Goal: Find specific page/section: Find specific page/section

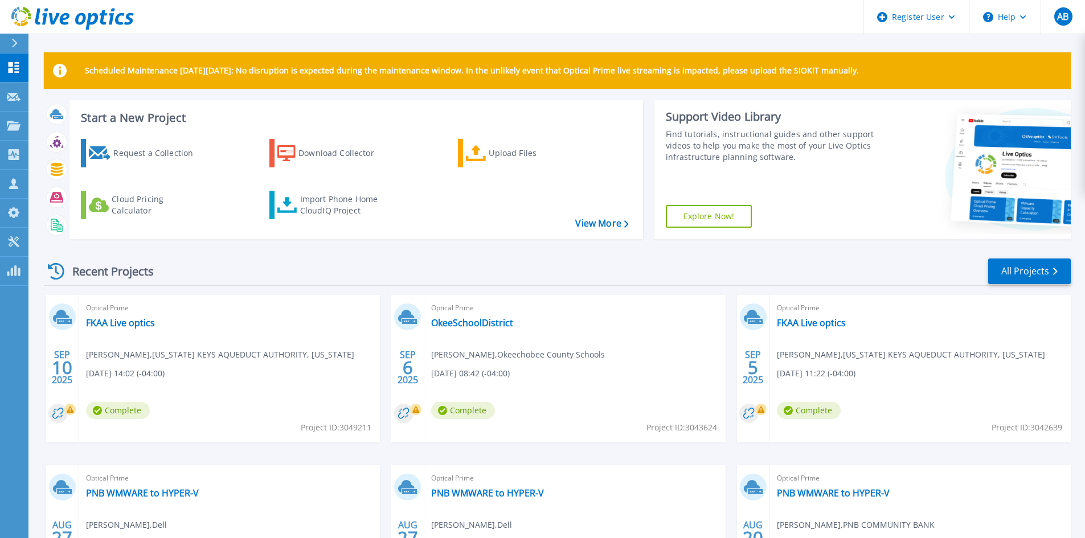
click at [21, 48] on div at bounding box center [19, 43] width 18 height 19
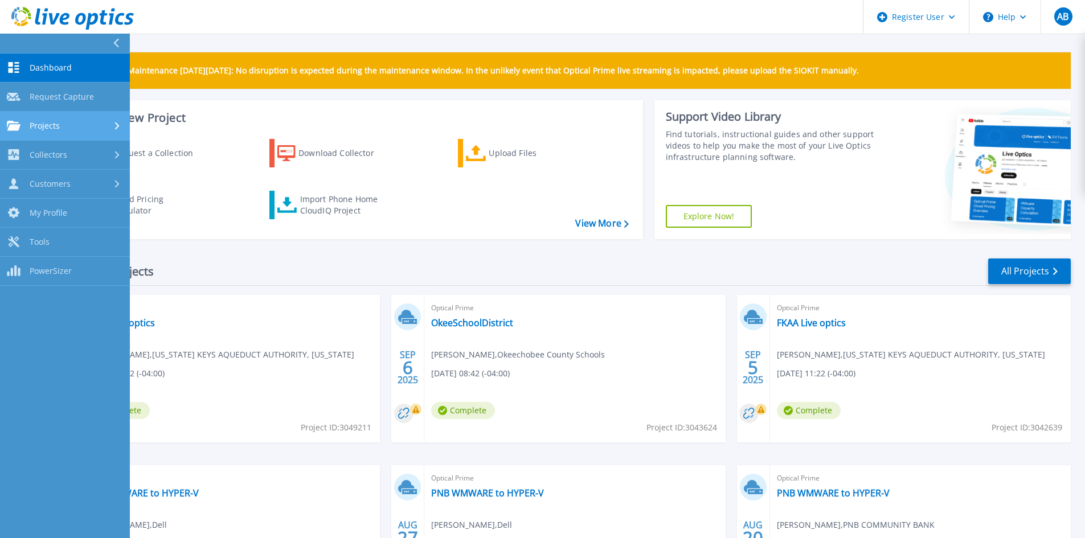
click at [85, 129] on div "Projects" at bounding box center [65, 126] width 116 height 10
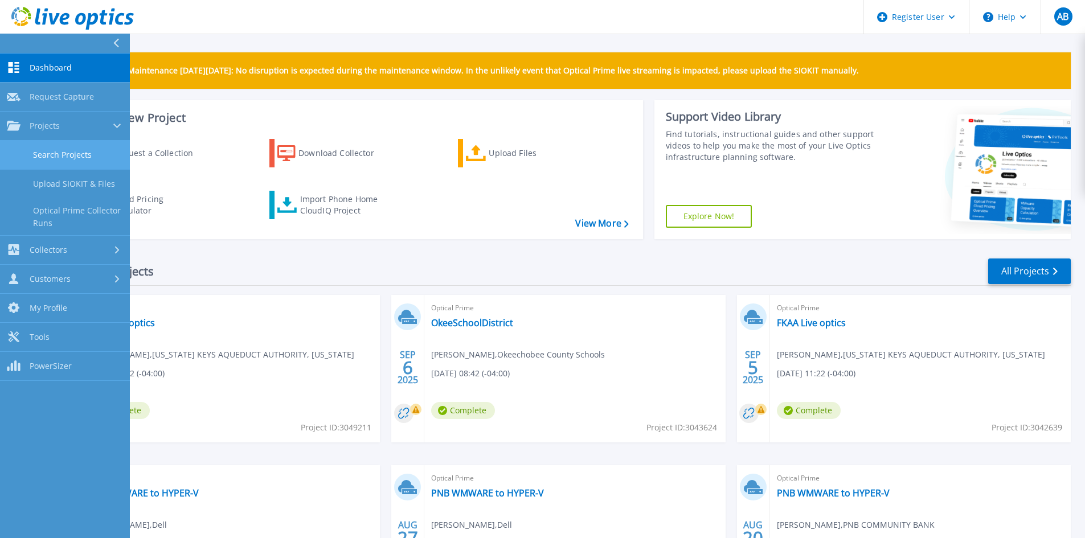
click at [60, 161] on link "Search Projects" at bounding box center [65, 155] width 130 height 29
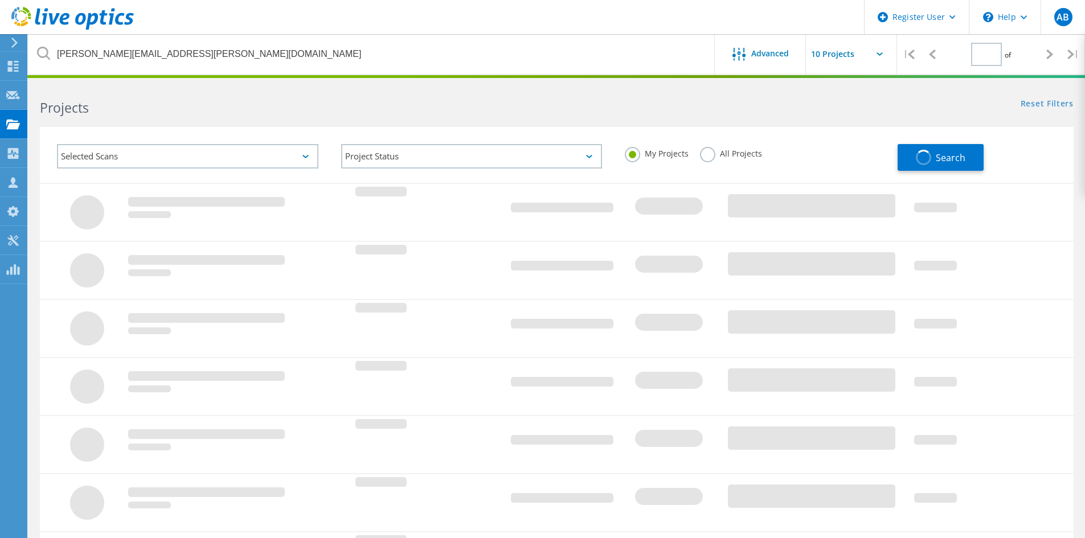
type input "1"
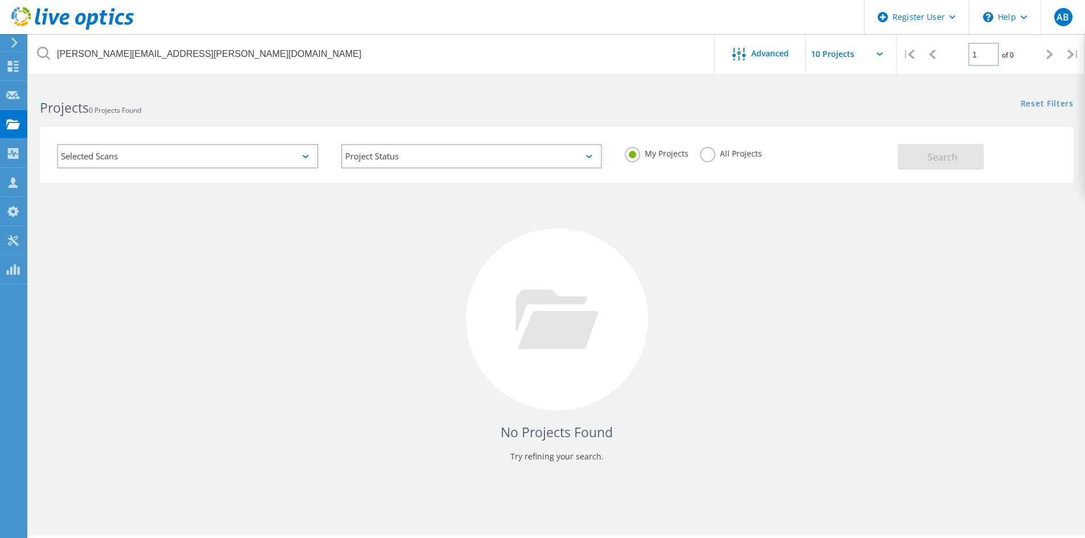
click at [705, 154] on label "All Projects" at bounding box center [731, 152] width 62 height 11
click at [0, 0] on input "All Projects" at bounding box center [0, 0] width 0 height 0
click at [945, 158] on span "Search" at bounding box center [943, 157] width 30 height 13
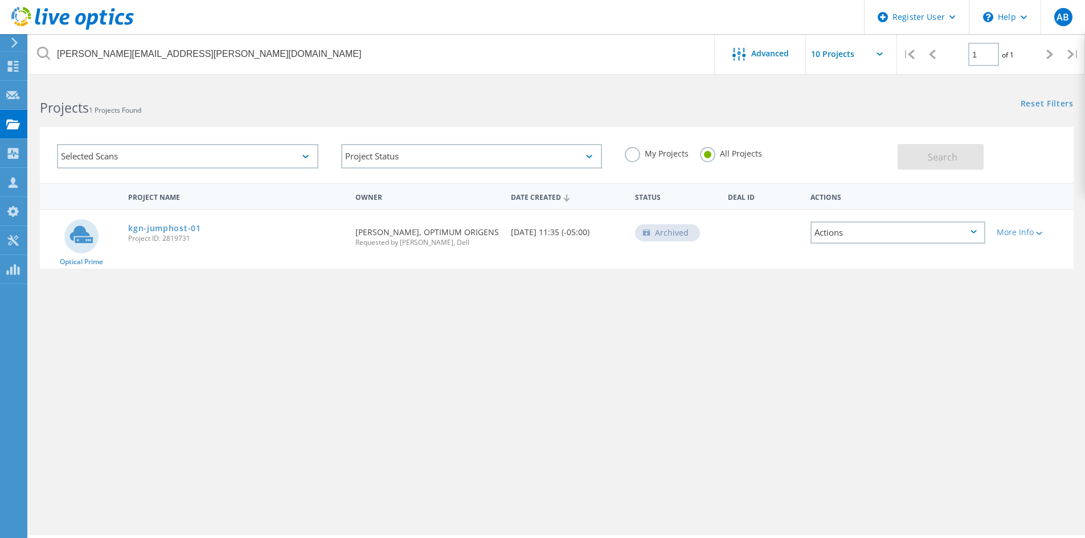
click at [358, 380] on div "Project Name Owner Date Created Status Deal Id Actions Optical Prime kgn-jumpho…" at bounding box center [557, 331] width 1034 height 296
